Goal: Task Accomplishment & Management: Complete application form

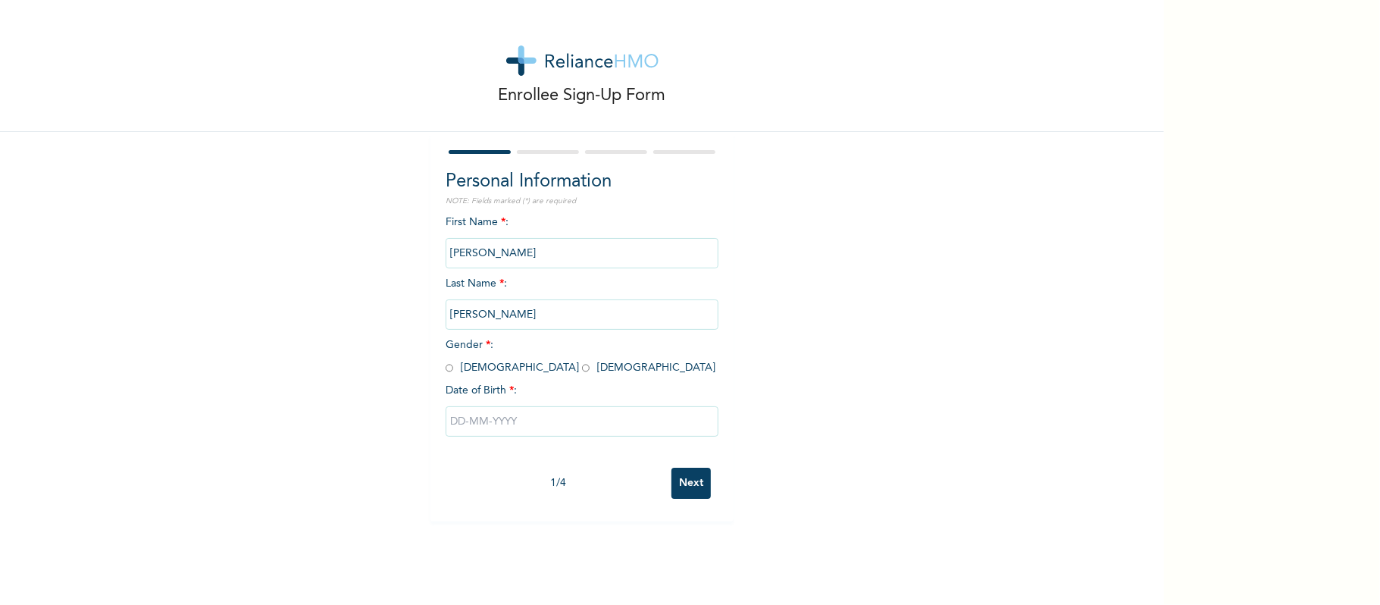
click at [446, 368] on input "radio" at bounding box center [450, 368] width 8 height 14
radio input "true"
click at [515, 406] on input "text" at bounding box center [582, 421] width 273 height 30
select select "8"
click at [640, 288] on div "First Name * : [PERSON_NAME] Last Name * : [PERSON_NAME] Gender * : [DEMOGRAPHI…" at bounding box center [582, 337] width 273 height 246
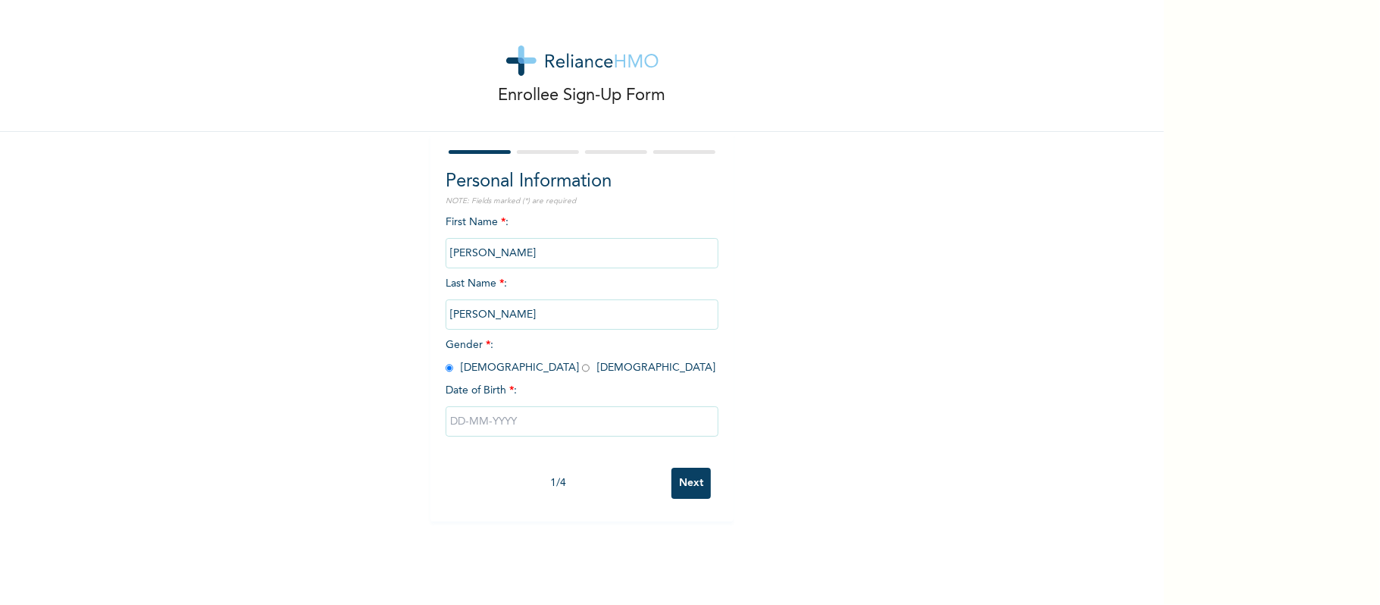
click at [515, 410] on input "text" at bounding box center [582, 421] width 273 height 30
select select "8"
click at [498, 407] on input "text" at bounding box center [582, 421] width 273 height 30
select select "8"
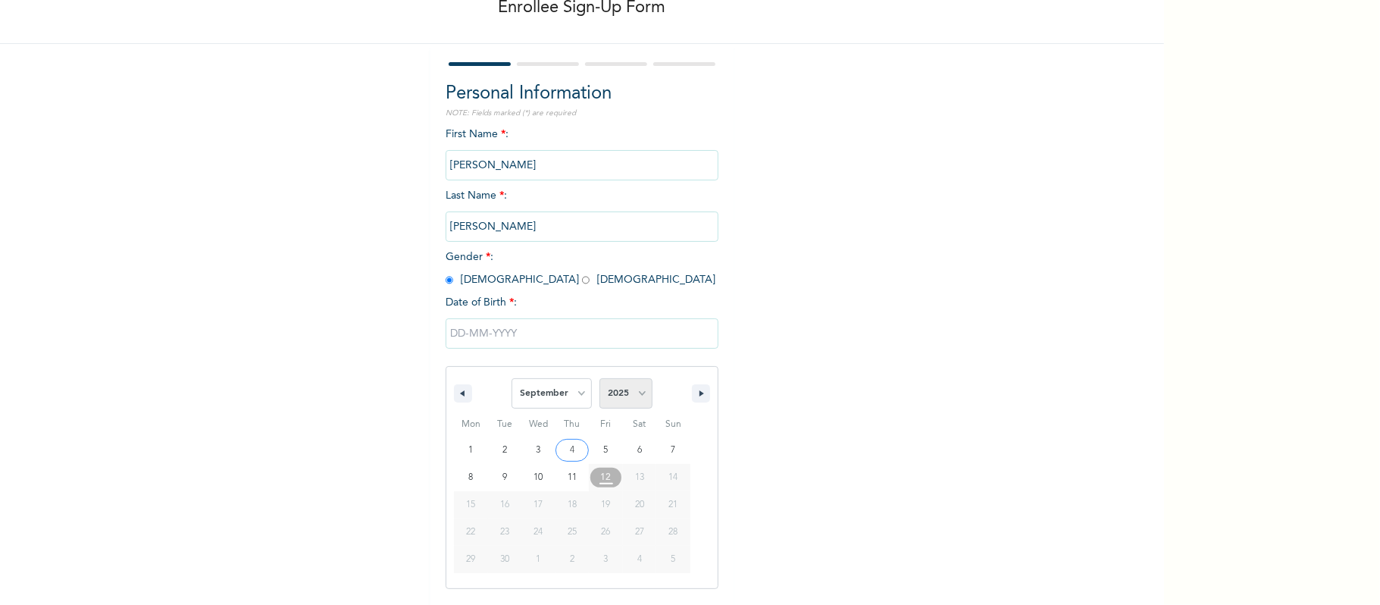
click at [629, 382] on select "2025 2024 2023 2022 2021 2020 2019 2018 2017 2016 2015 2014 2013 2012 2011 2010…" at bounding box center [625, 393] width 53 height 30
select select "1997"
click at [599, 379] on select "2025 2024 2023 2022 2021 2020 2019 2018 2017 2016 2015 2014 2013 2012 2011 2010…" at bounding box center [625, 393] width 53 height 30
click at [561, 399] on select "January February March April May June July August September October November De…" at bounding box center [552, 393] width 80 height 30
select select "3"
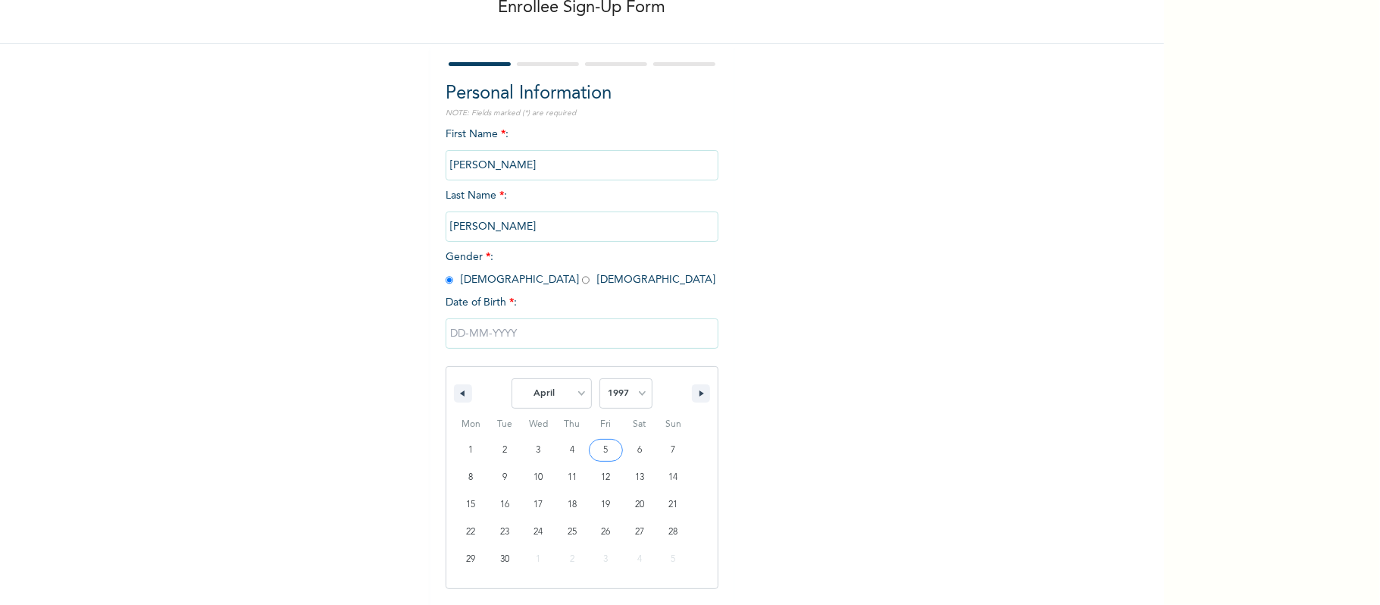
click at [512, 379] on select "January February March April May June July August September October November De…" at bounding box center [552, 393] width 80 height 30
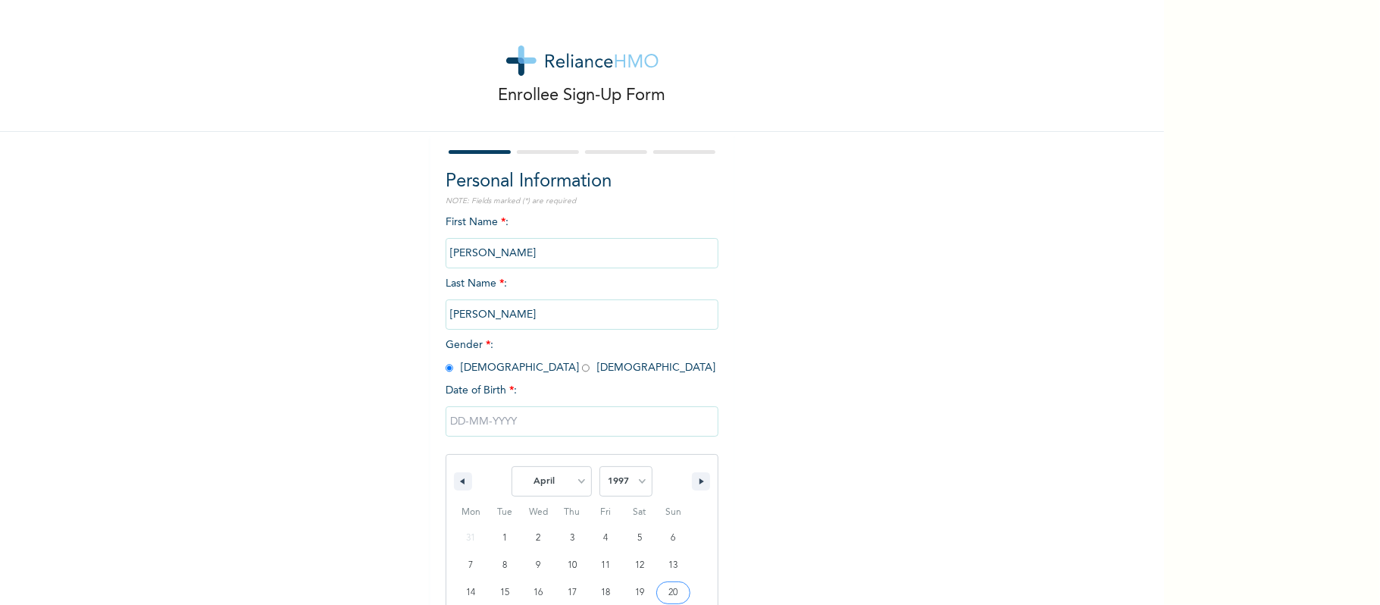
click at [1138, 294] on div "Enrollee Sign-Up Form Personal Information NOTE: Fields marked (*) are required…" at bounding box center [582, 377] width 1164 height 754
click at [597, 416] on input "text" at bounding box center [582, 421] width 273 height 30
select select "8"
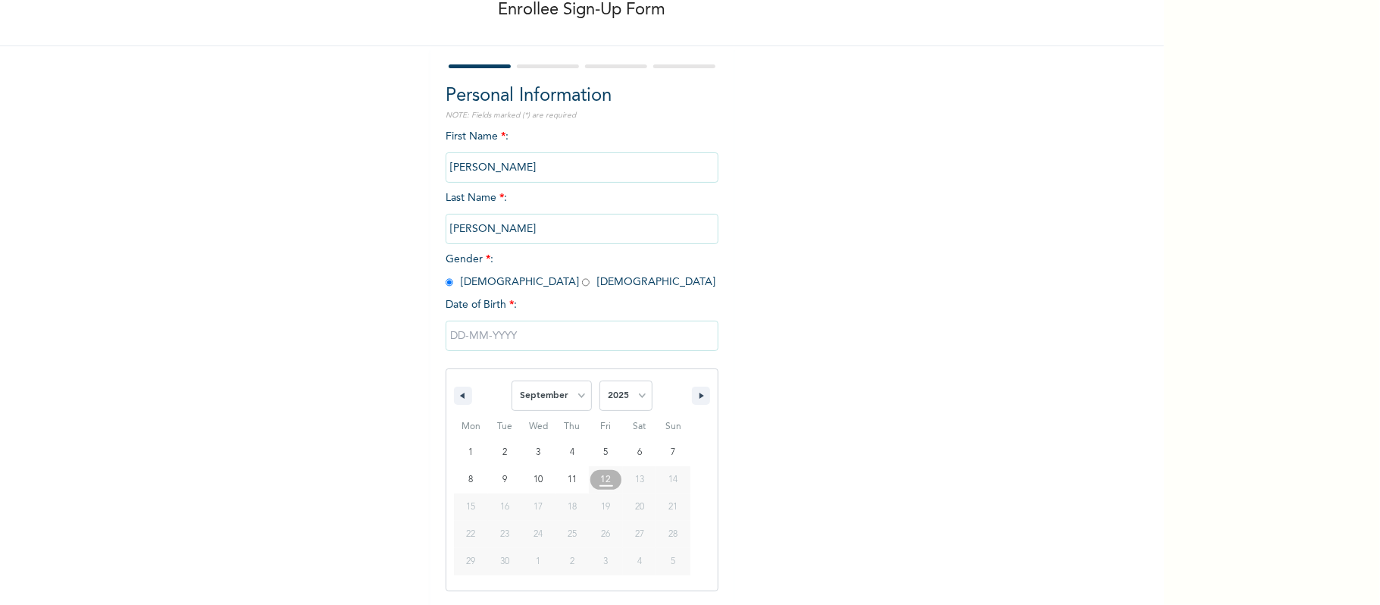
scroll to position [88, 0]
drag, startPoint x: 622, startPoint y: 365, endPoint x: 622, endPoint y: 376, distance: 11.4
click at [622, 371] on div "January February March April May June July August September October November [D…" at bounding box center [582, 472] width 273 height 233
click at [619, 388] on select "2025 2024 2023 2022 2021 2020 2019 2018 2017 2016 2015 2014 2013 2012 2011 2010…" at bounding box center [625, 393] width 53 height 30
select select "1997"
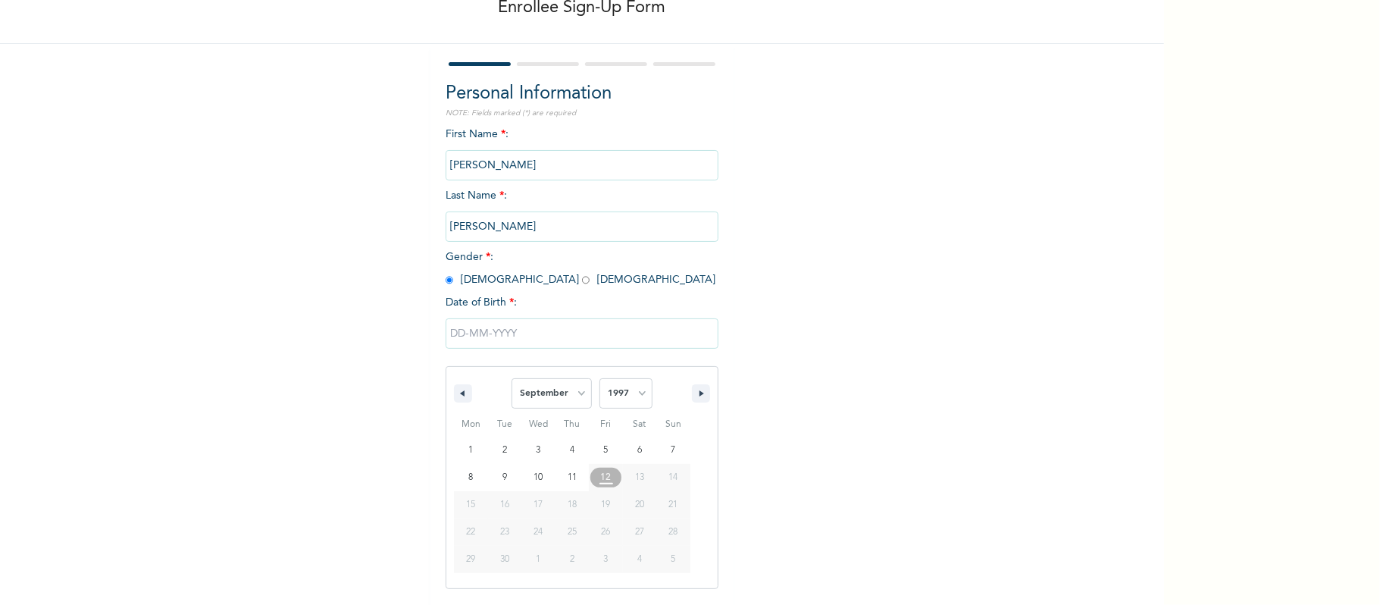
click at [599, 379] on select "2025 2024 2023 2022 2021 2020 2019 2018 2017 2016 2015 2014 2013 2012 2011 2010…" at bounding box center [625, 393] width 53 height 30
click at [561, 402] on select "January February March April May June July August September October November De…" at bounding box center [552, 393] width 80 height 30
select select "3"
click at [512, 379] on select "January February March April May June July August September October November De…" at bounding box center [552, 393] width 80 height 30
type input "[DATE]"
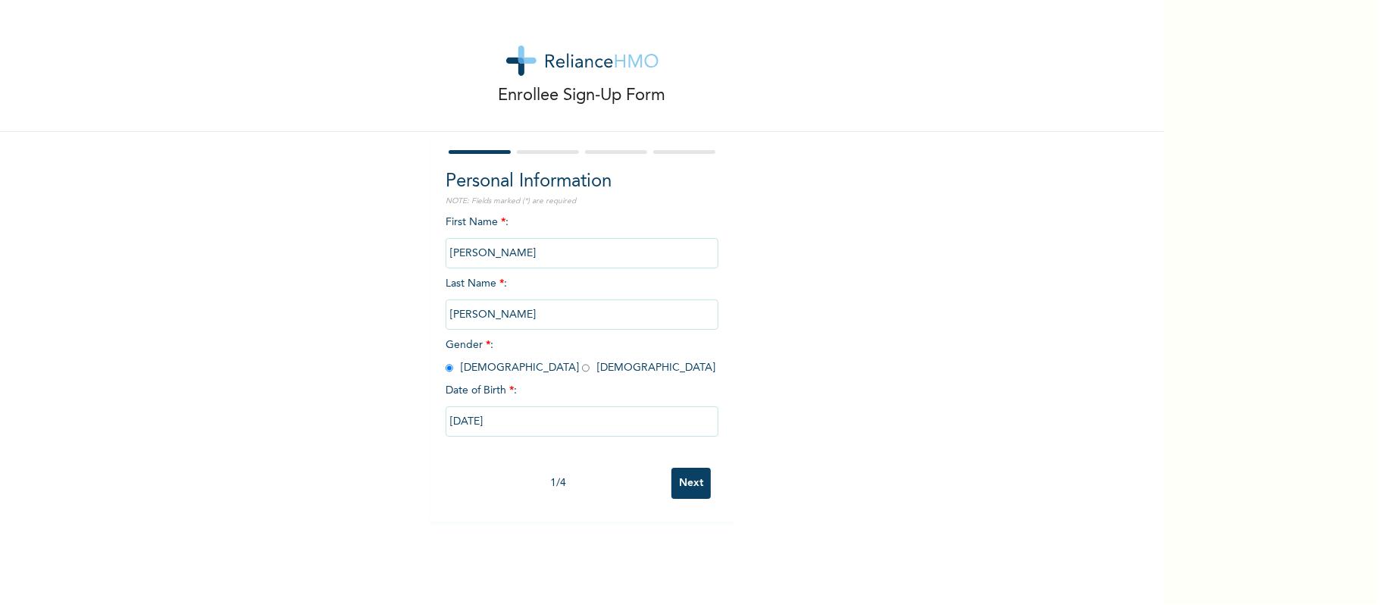
scroll to position [0, 0]
drag, startPoint x: 679, startPoint y: 468, endPoint x: 679, endPoint y: 484, distance: 15.2
click at [680, 471] on input "Next" at bounding box center [690, 483] width 39 height 31
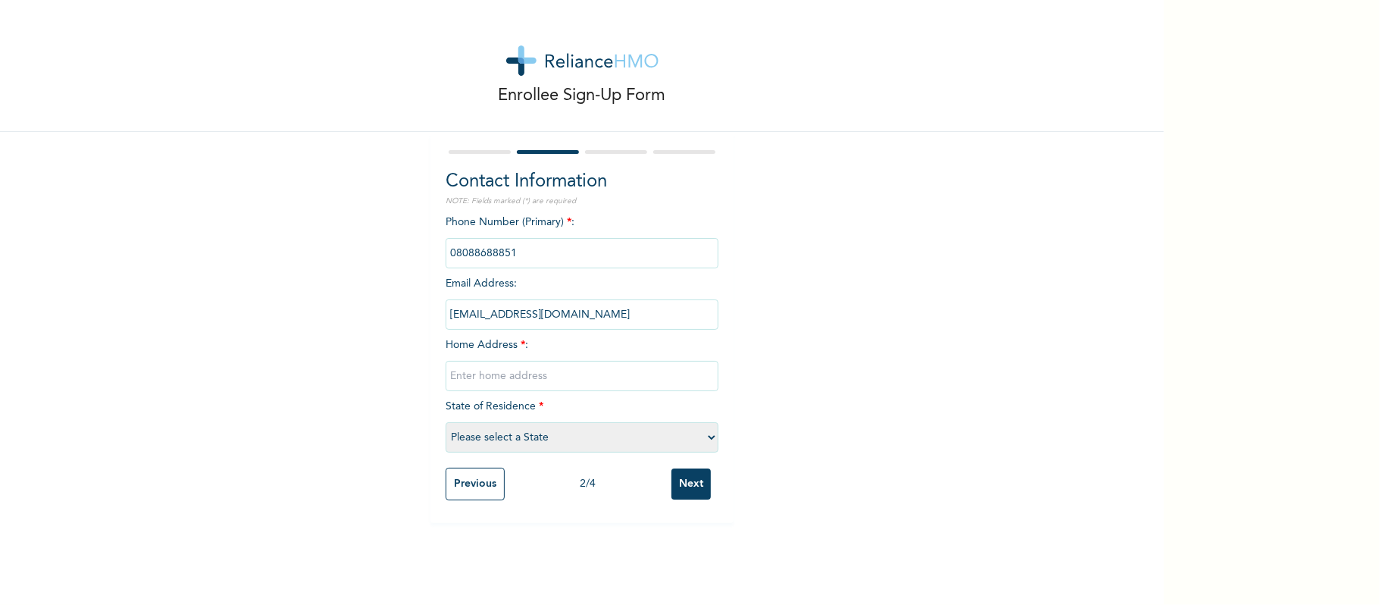
click at [600, 380] on input "text" at bounding box center [582, 376] width 273 height 30
type input "lagos"
click at [581, 446] on select "Please select a State [PERSON_NAME] (FCT) [PERSON_NAME] Ibom [GEOGRAPHIC_DATA] …" at bounding box center [582, 437] width 273 height 30
select select "25"
click at [446, 422] on select "Please select a State [PERSON_NAME] (FCT) [PERSON_NAME] Ibom [GEOGRAPHIC_DATA] …" at bounding box center [582, 437] width 273 height 30
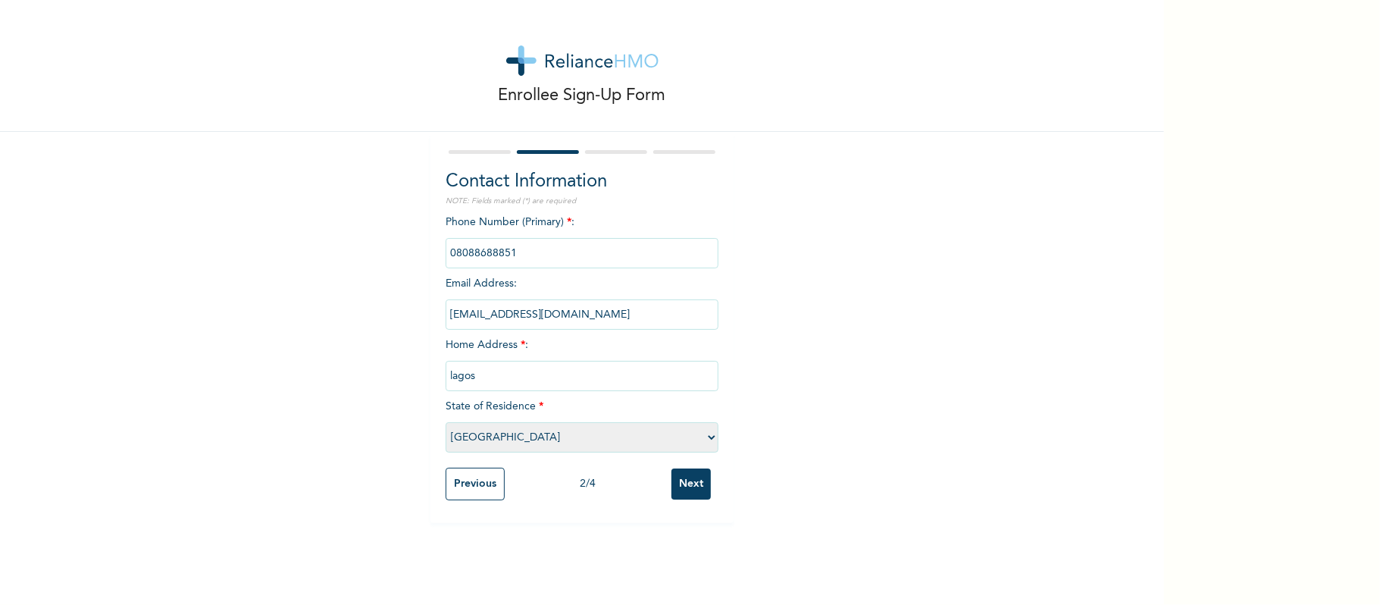
click at [621, 435] on select "Please select a State [PERSON_NAME] (FCT) [PERSON_NAME] Ibom [GEOGRAPHIC_DATA] …" at bounding box center [582, 437] width 273 height 30
click at [446, 422] on select "Please select a State [PERSON_NAME] (FCT) [PERSON_NAME] Ibom [GEOGRAPHIC_DATA] …" at bounding box center [582, 437] width 273 height 30
click at [501, 371] on input "lagos" at bounding box center [582, 376] width 273 height 30
type input "l"
click at [583, 377] on input "text" at bounding box center [582, 376] width 273 height 30
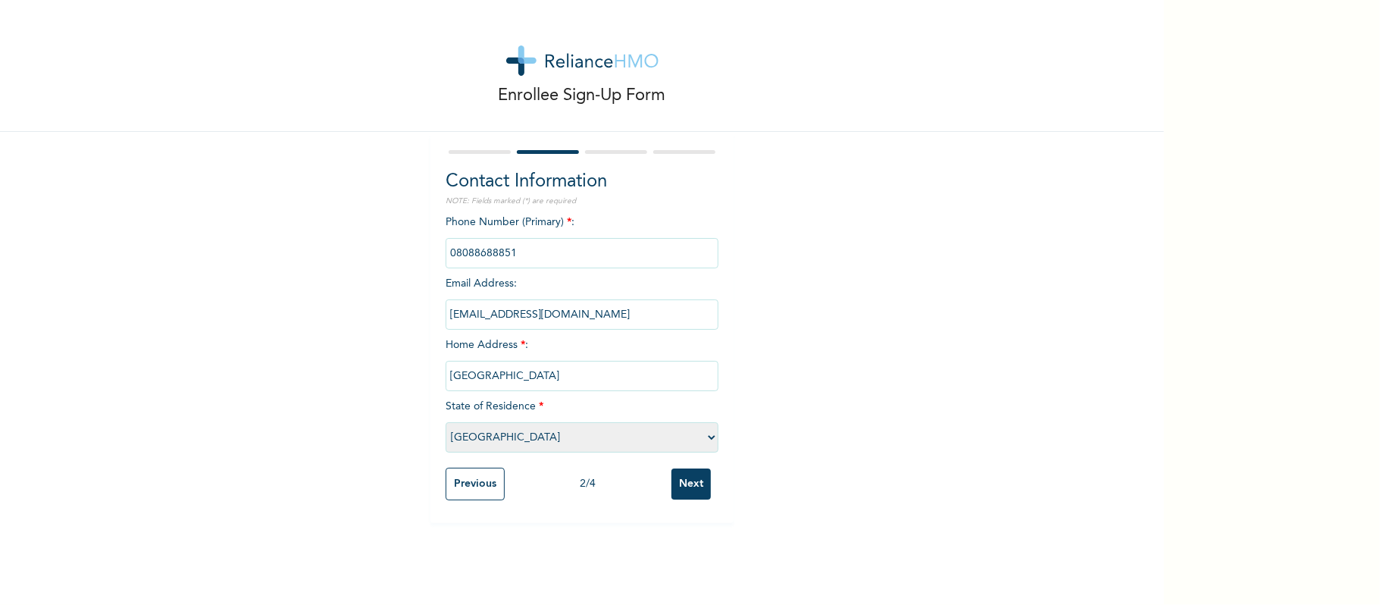
type input "[GEOGRAPHIC_DATA]"
click at [681, 482] on input "Next" at bounding box center [690, 483] width 39 height 31
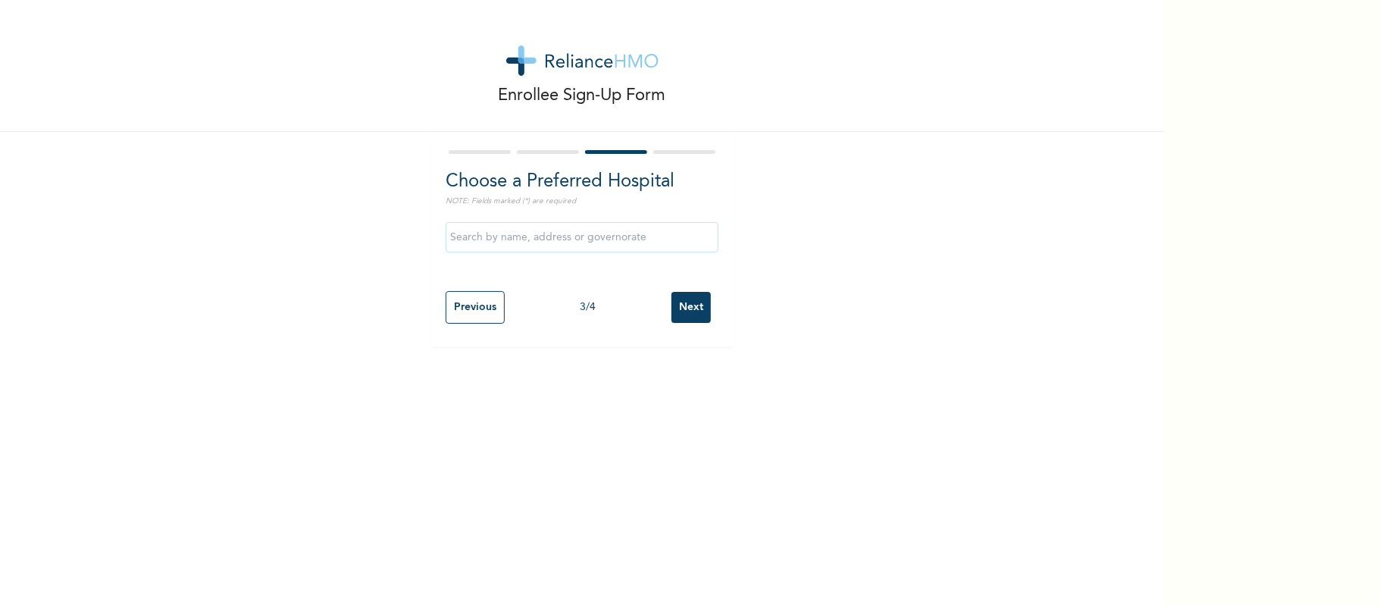
click at [701, 303] on input "Next" at bounding box center [690, 307] width 39 height 31
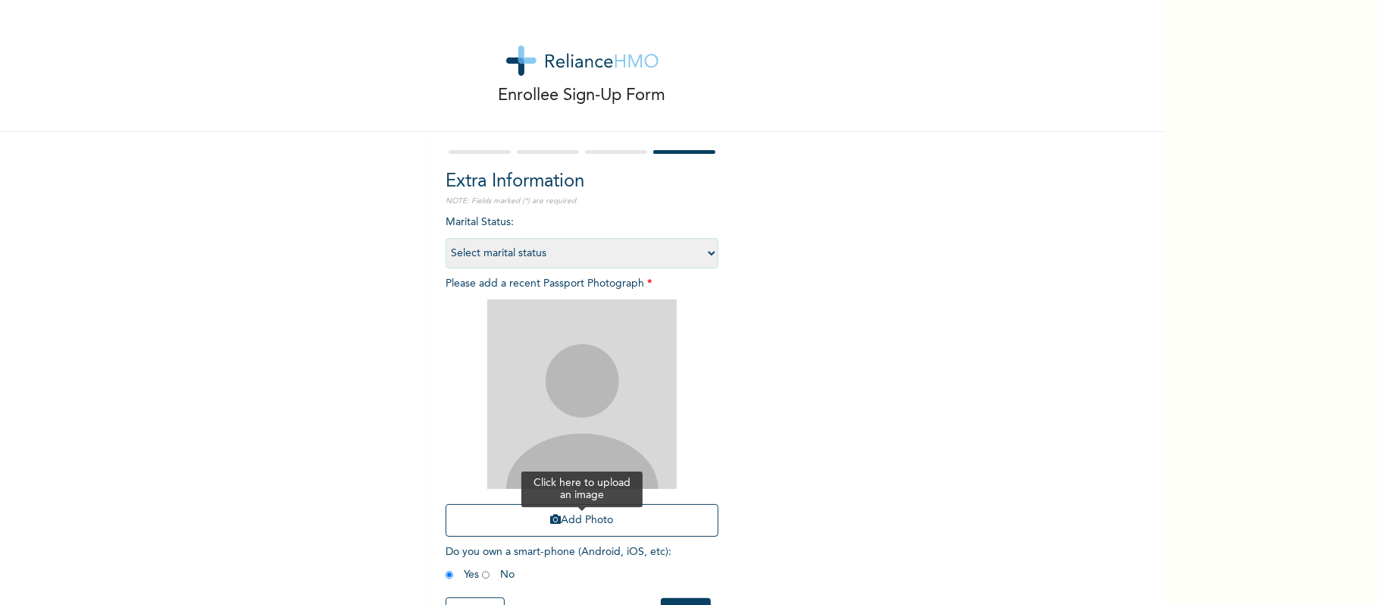
click at [621, 519] on button "Add Photo" at bounding box center [582, 520] width 273 height 33
click at [631, 514] on div "Add Photo" at bounding box center [582, 418] width 273 height 252
click at [631, 506] on button "Add Photo" at bounding box center [582, 520] width 273 height 33
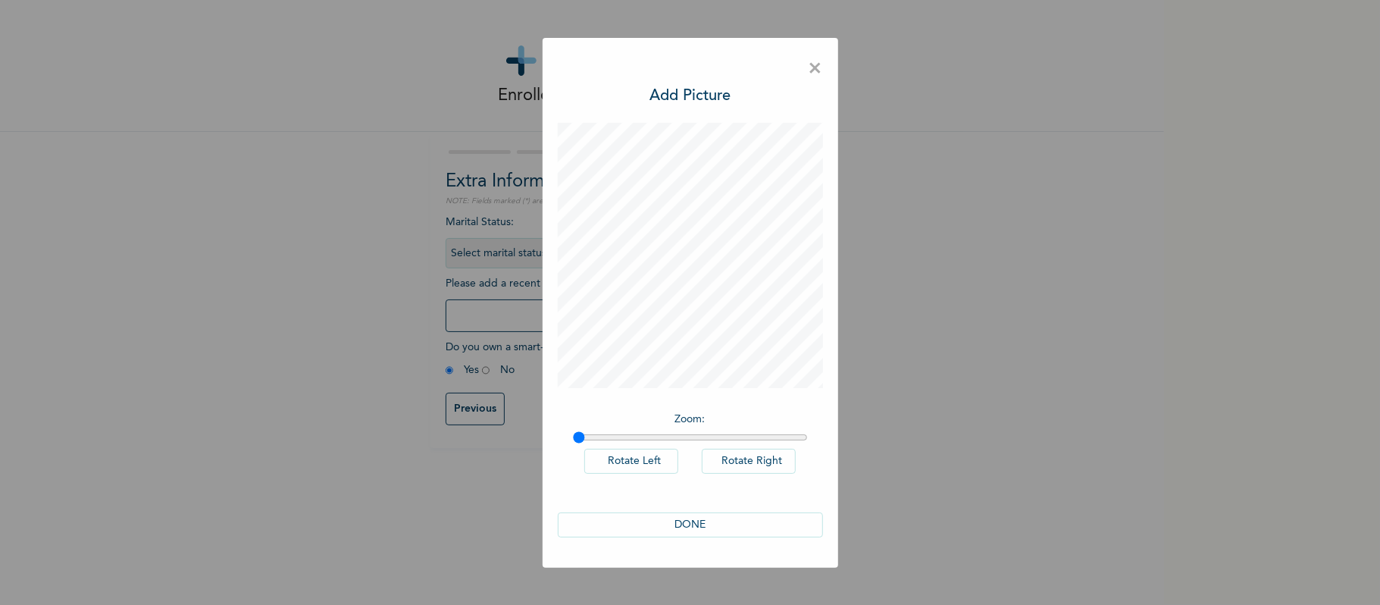
click at [691, 523] on button "DONE" at bounding box center [690, 524] width 265 height 25
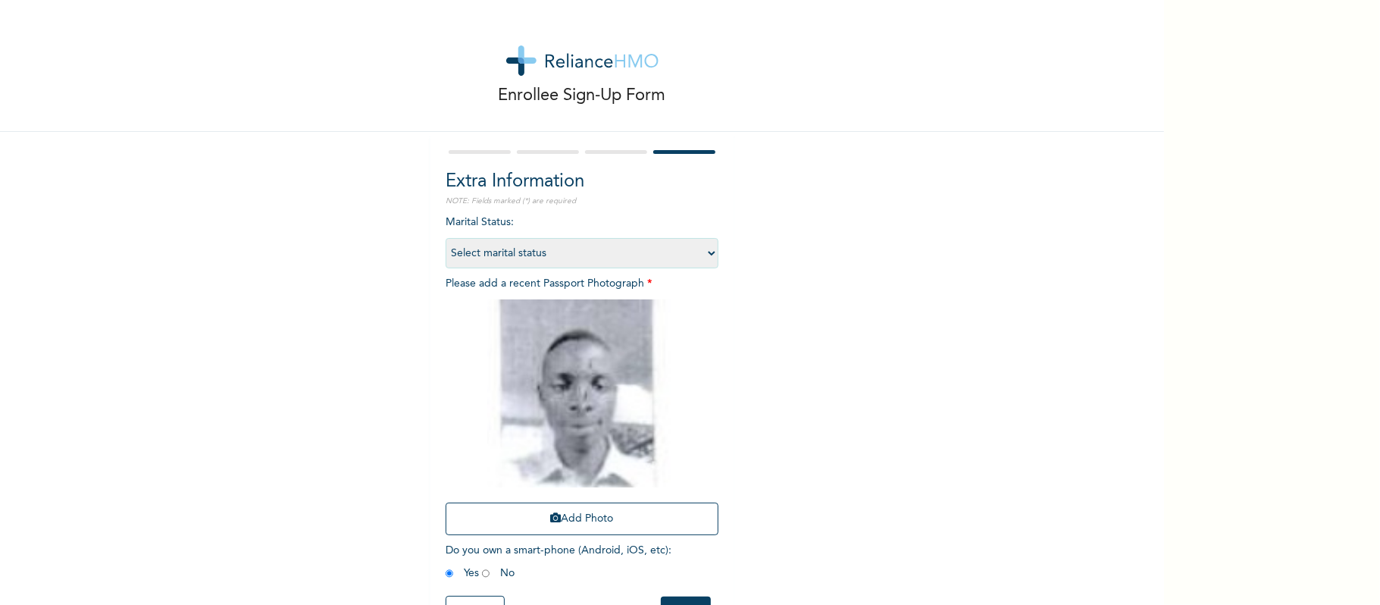
scroll to position [61, 0]
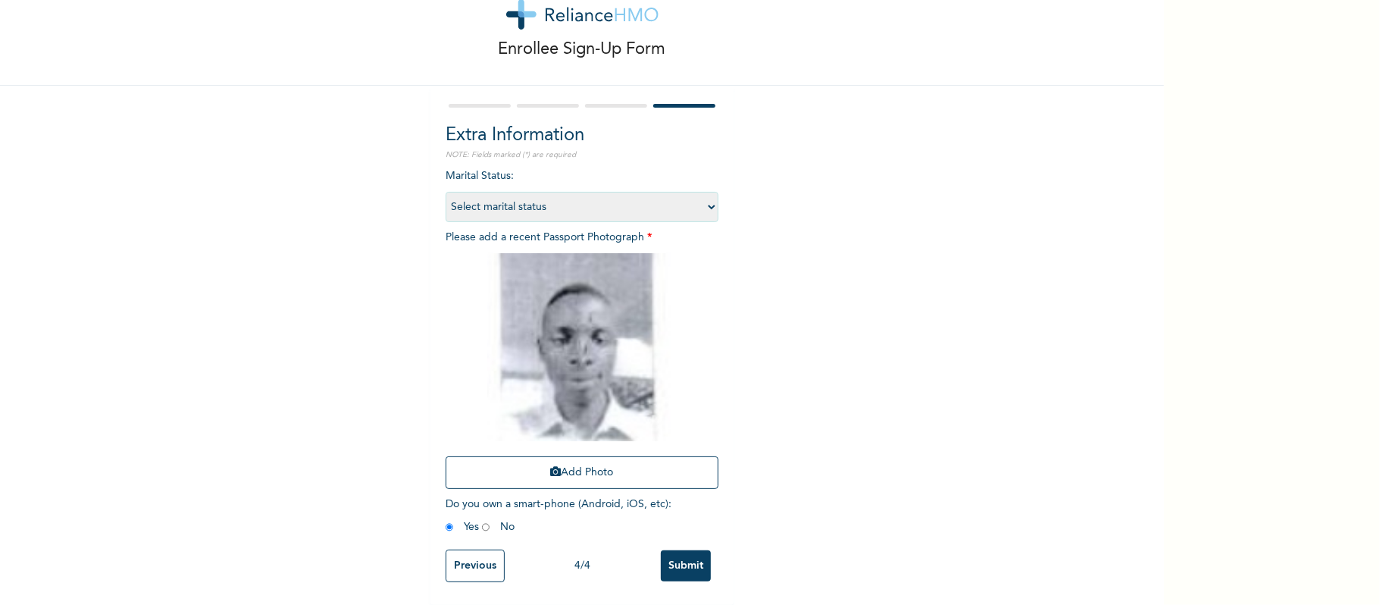
click at [677, 542] on div "Previous 4 / 4 Submit" at bounding box center [582, 566] width 273 height 48
click at [681, 558] on input "Submit" at bounding box center [686, 565] width 50 height 31
